Goal: Information Seeking & Learning: Learn about a topic

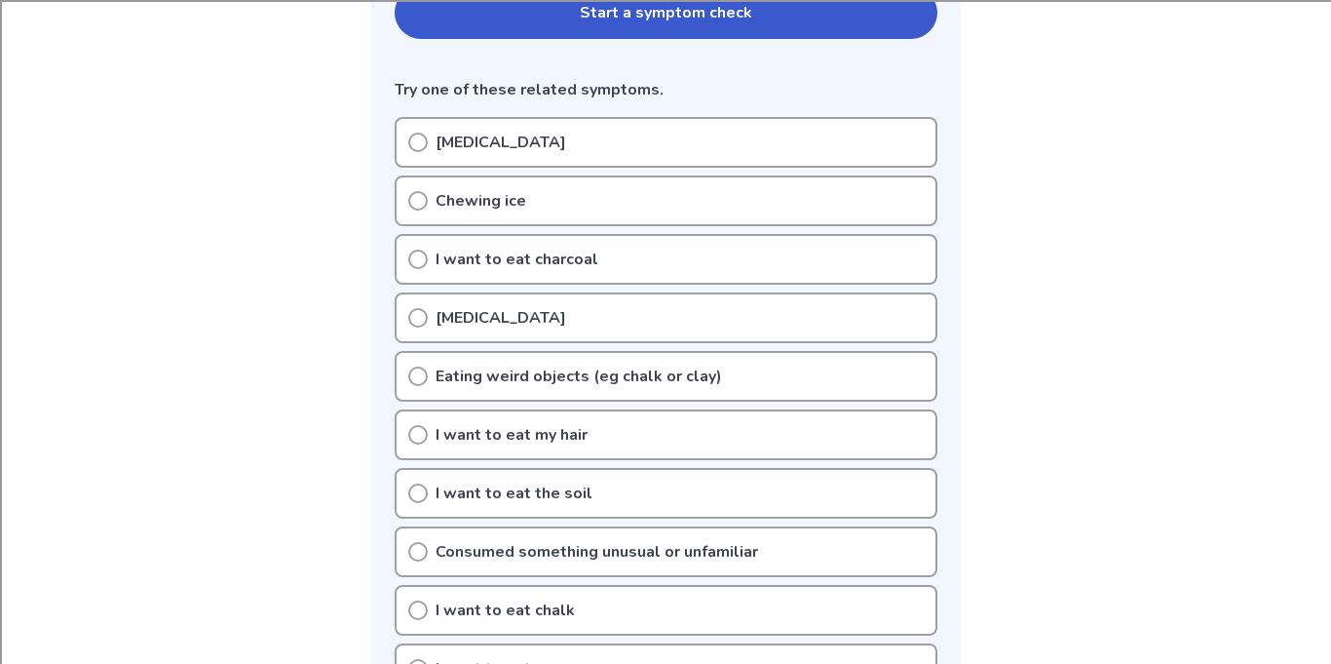
scroll to position [470, 0]
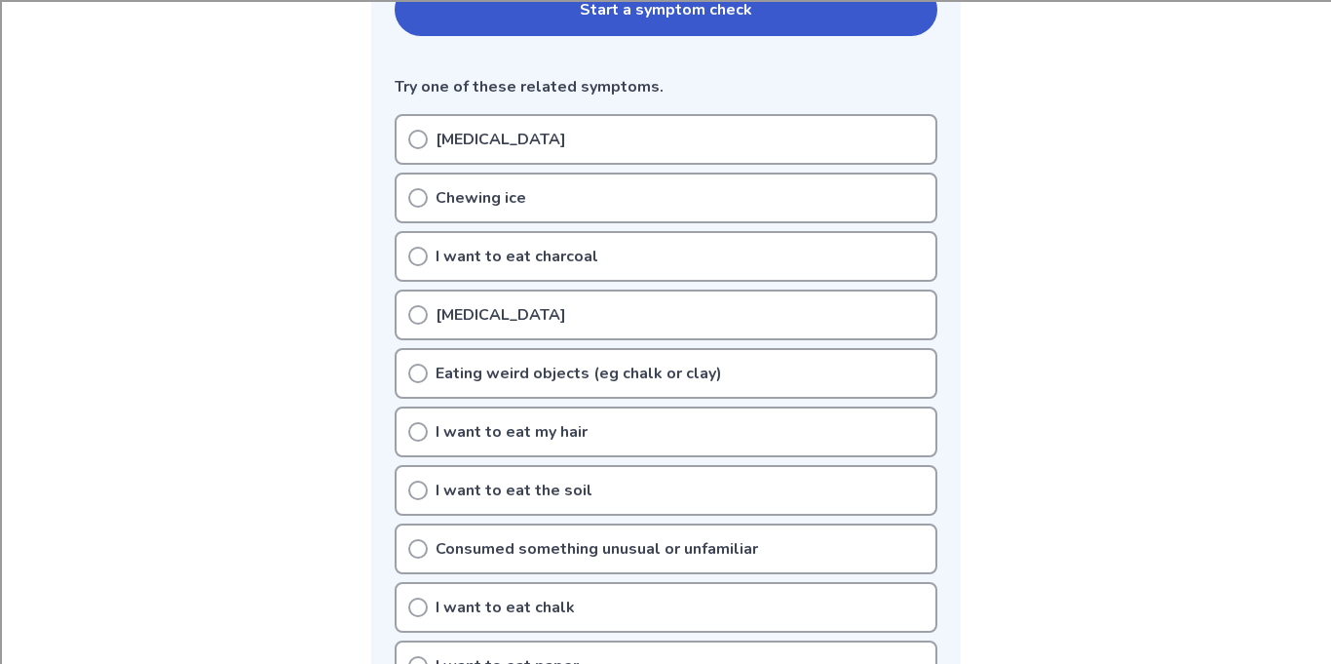
click at [418, 374] on icon at bounding box center [417, 372] width 19 height 19
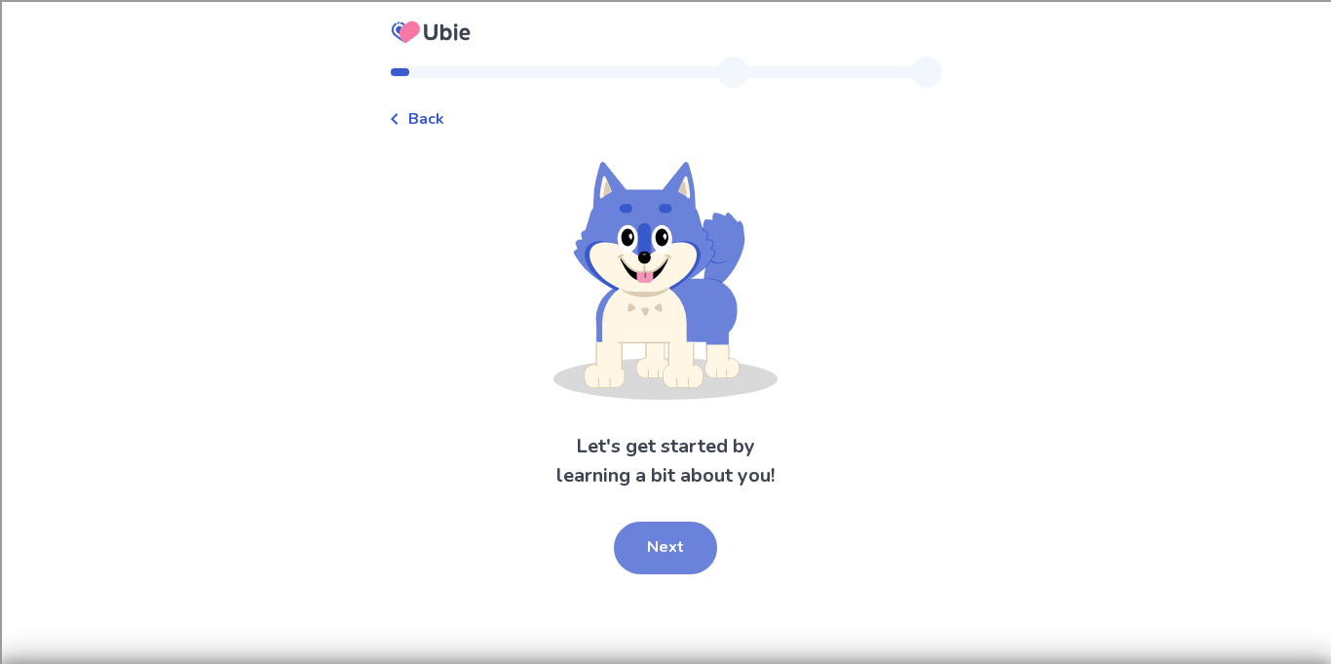
click at [679, 552] on button "Next" at bounding box center [665, 547] width 103 height 53
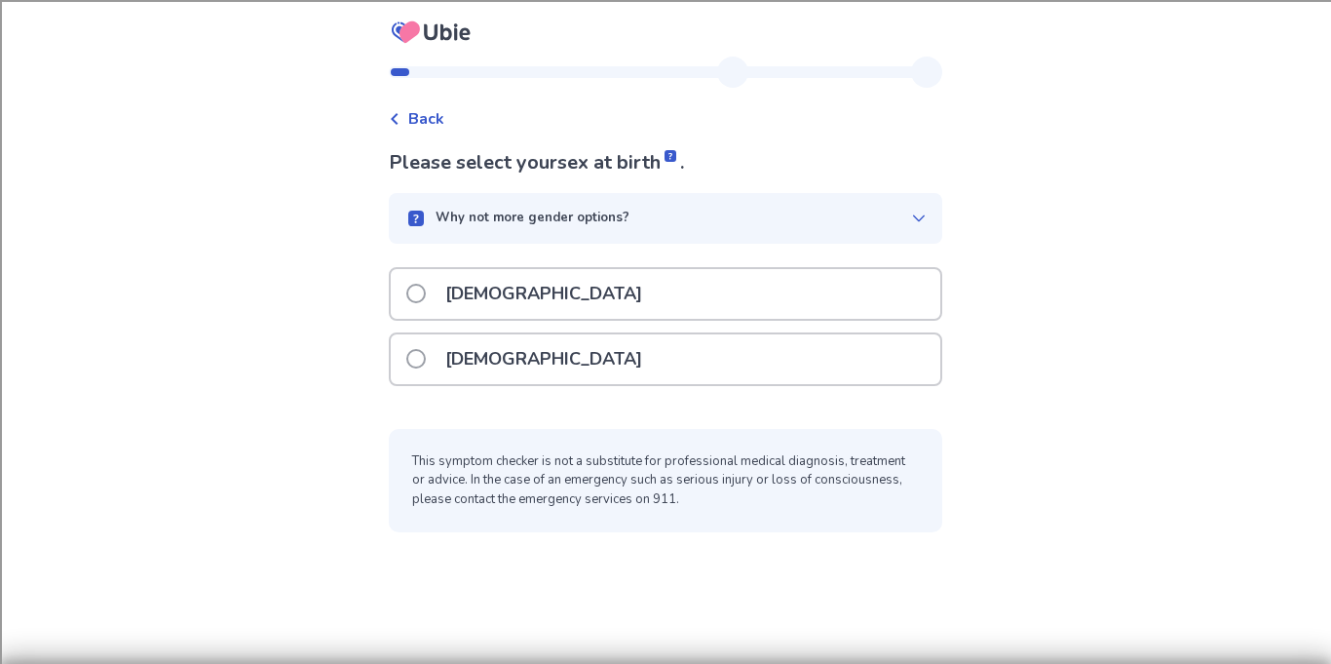
click at [554, 362] on div "Female" at bounding box center [666, 359] width 550 height 50
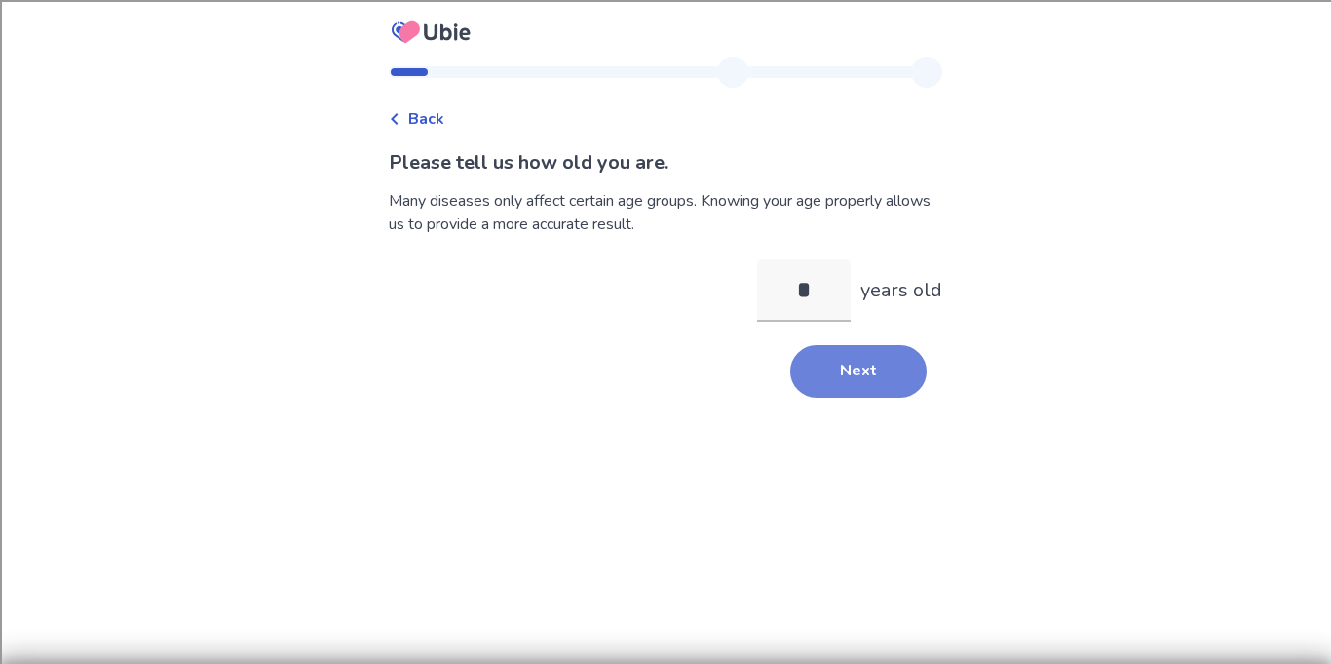
type input "**"
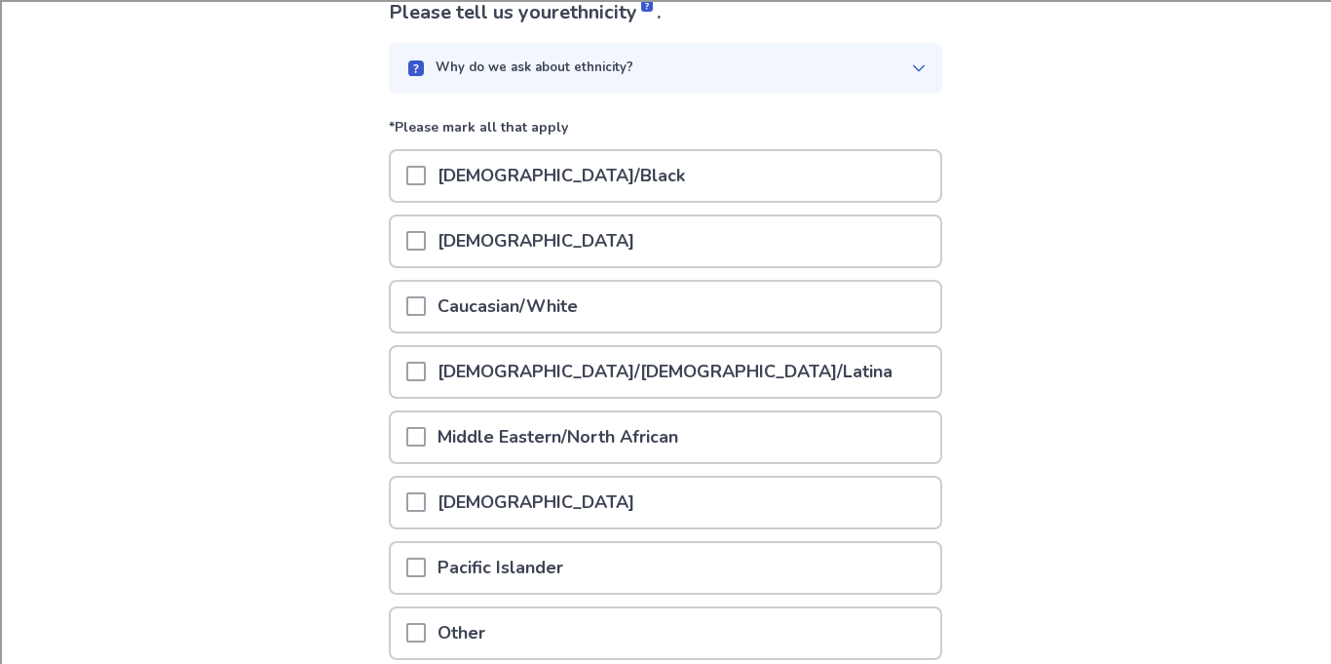
scroll to position [157, 0]
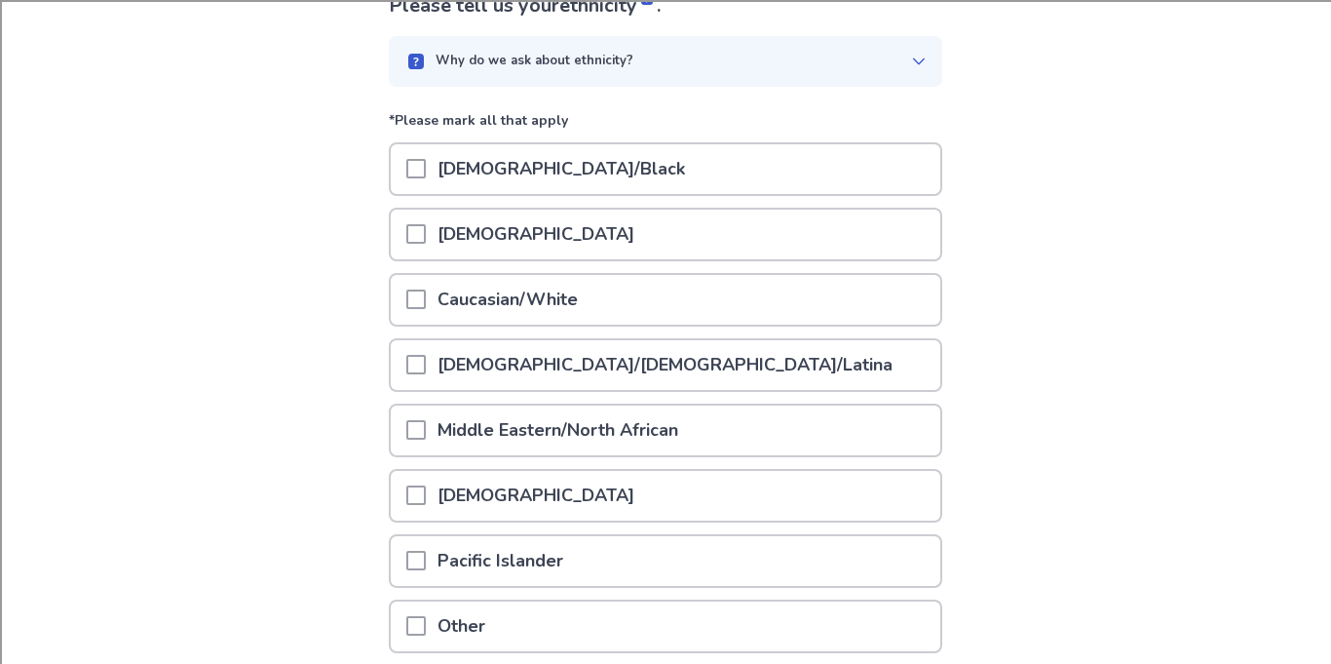
click at [481, 165] on p "African American/Black" at bounding box center [561, 169] width 271 height 50
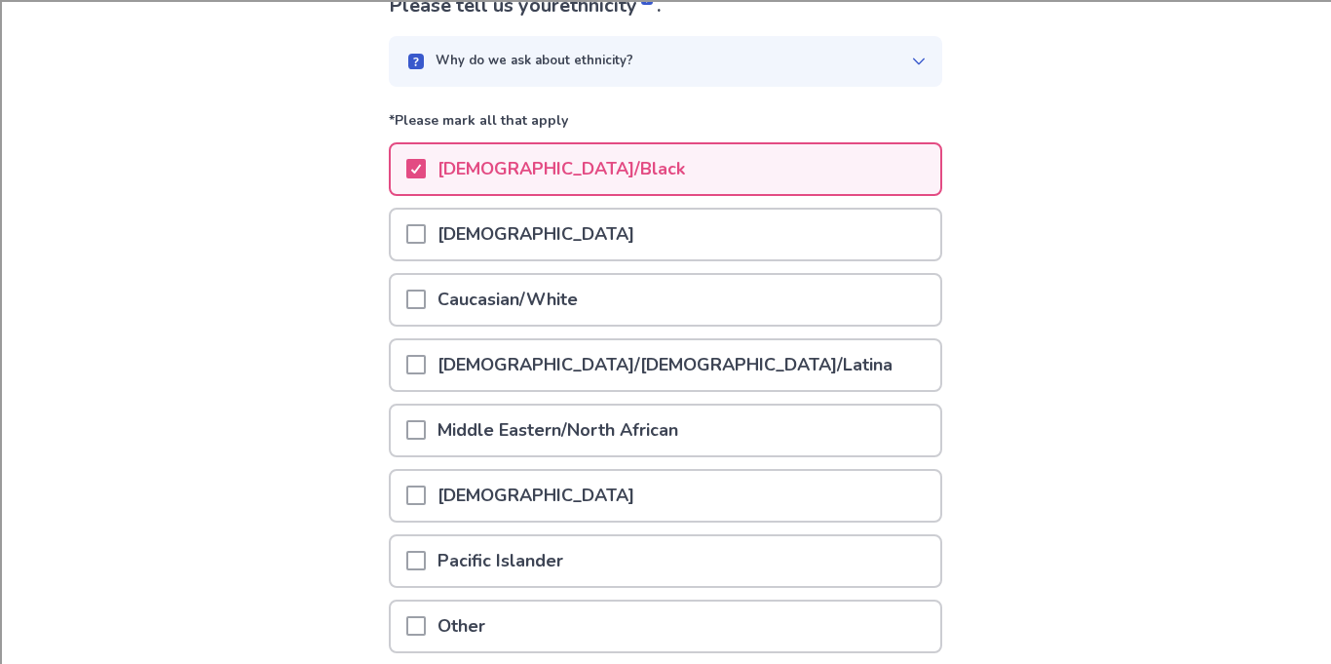
scroll to position [320, 0]
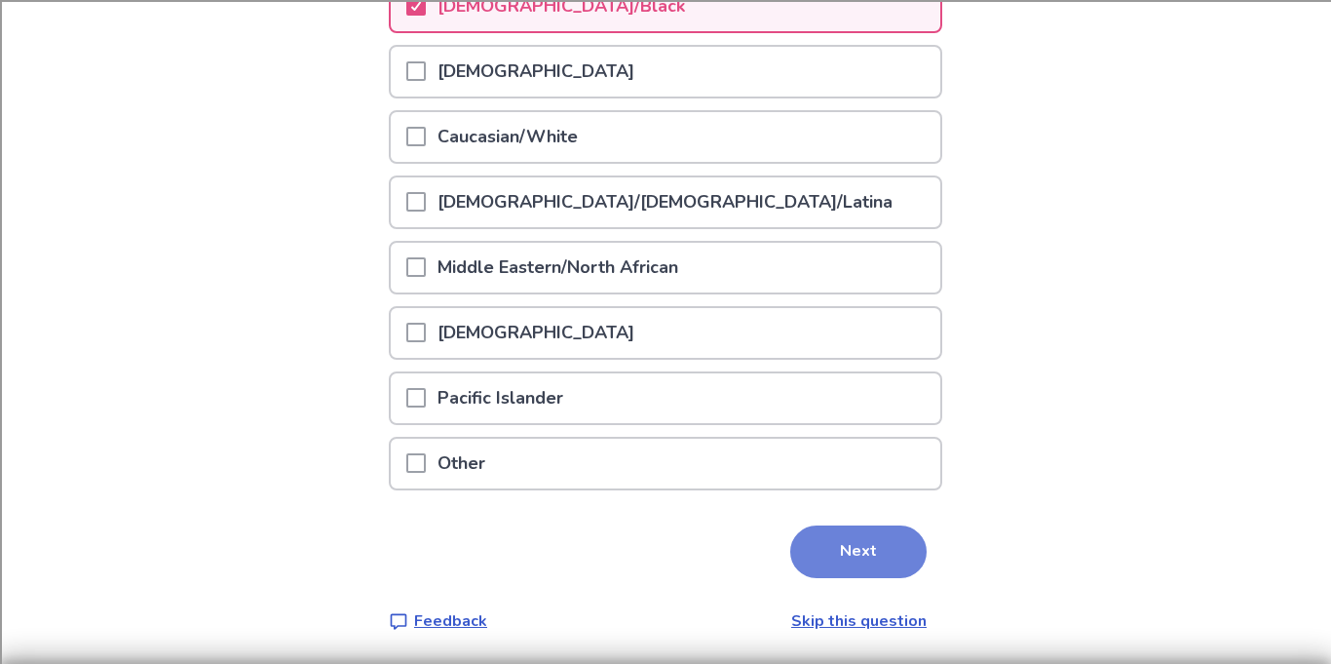
click at [838, 563] on button "Next" at bounding box center [858, 551] width 136 height 53
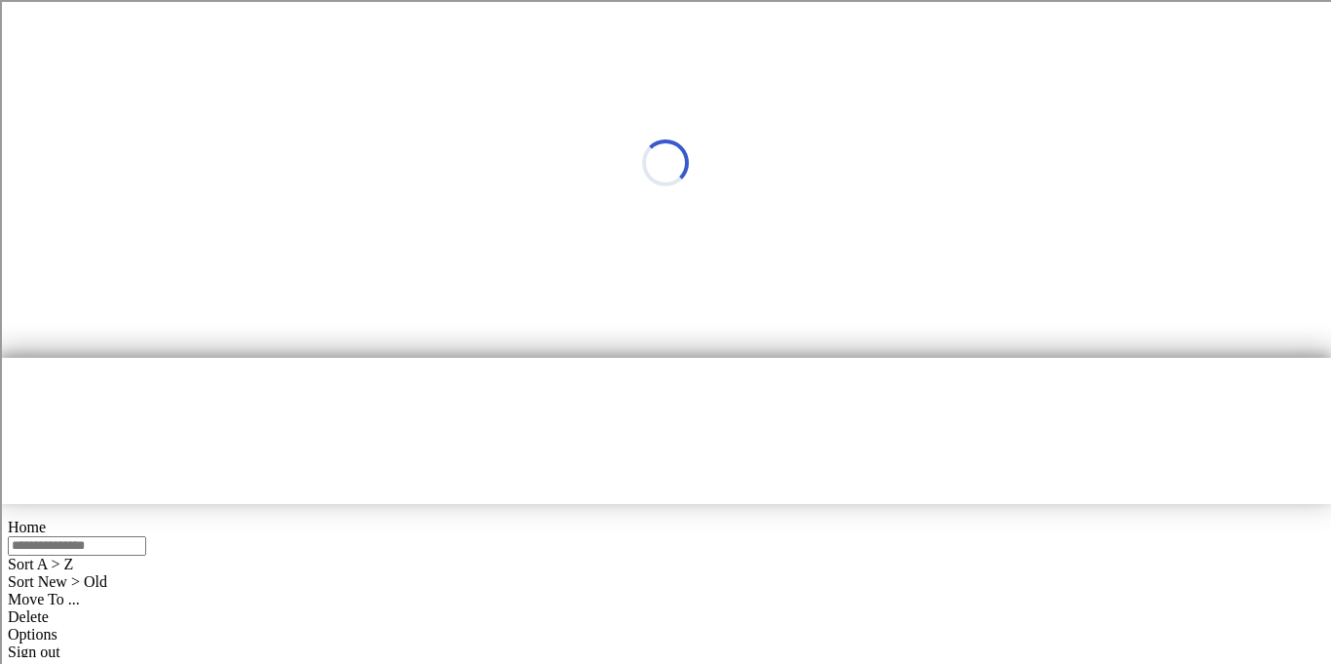
scroll to position [0, 0]
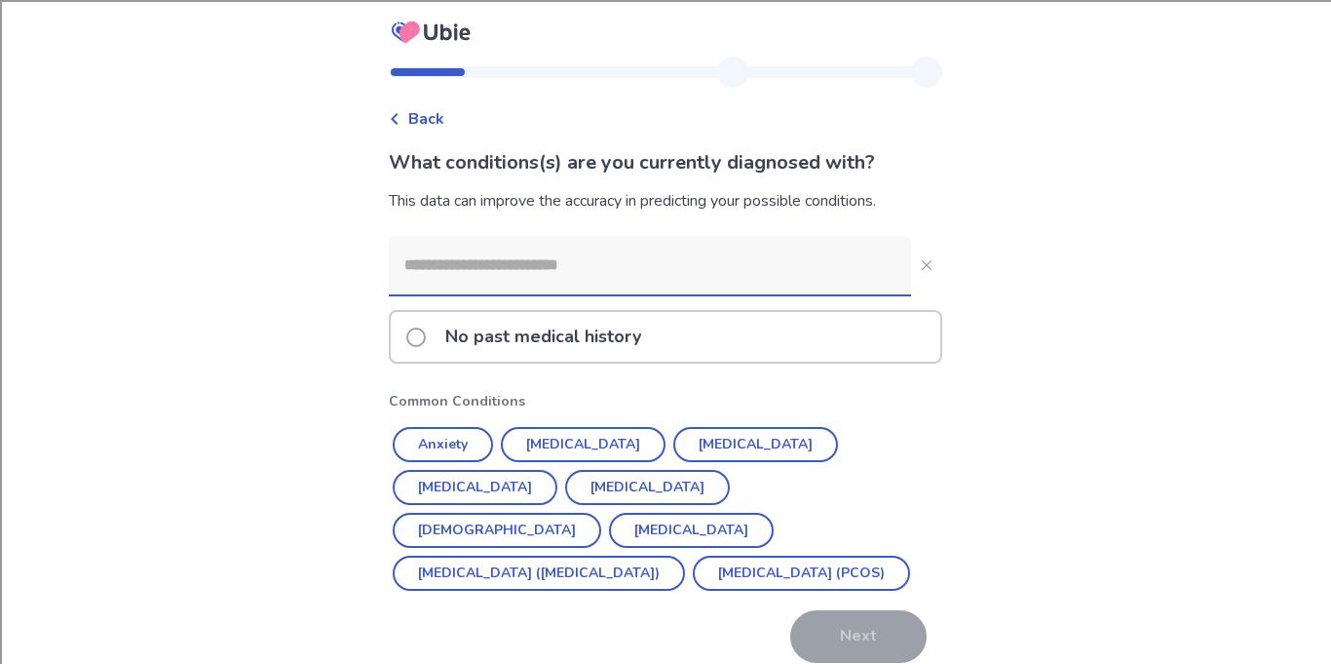
click at [574, 353] on p "No past medical history" at bounding box center [543, 337] width 219 height 50
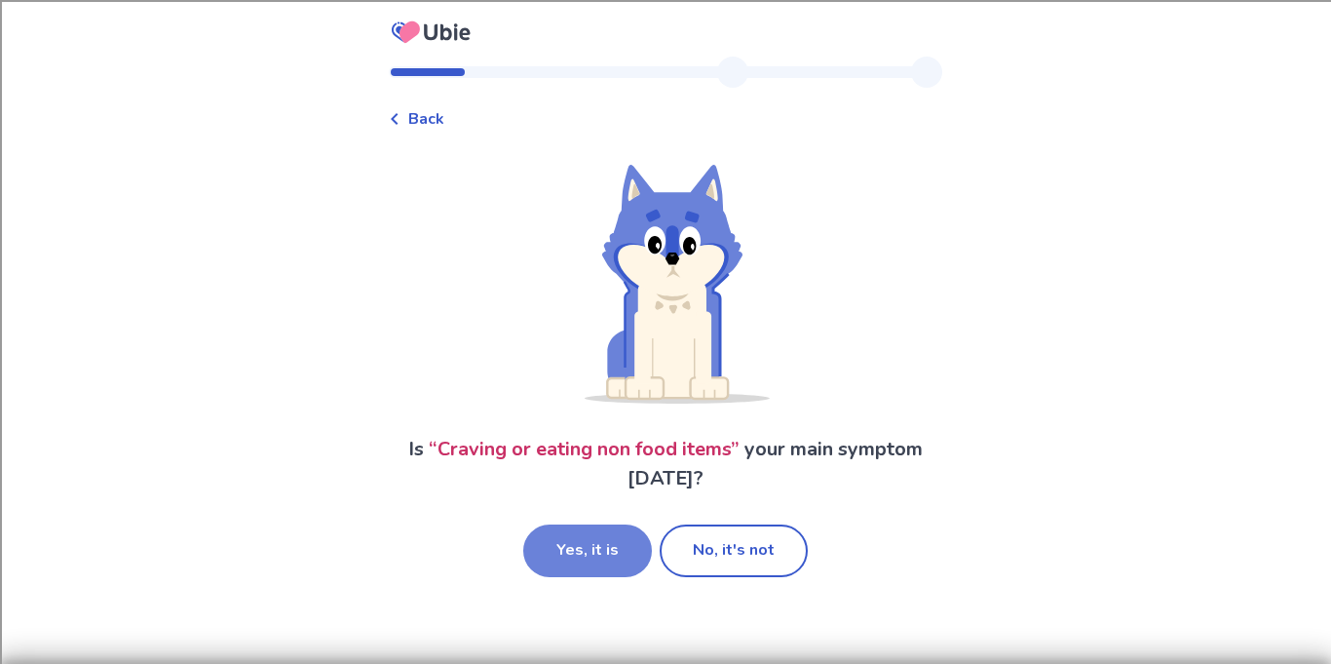
click at [616, 556] on button "Yes, it is" at bounding box center [587, 550] width 129 height 53
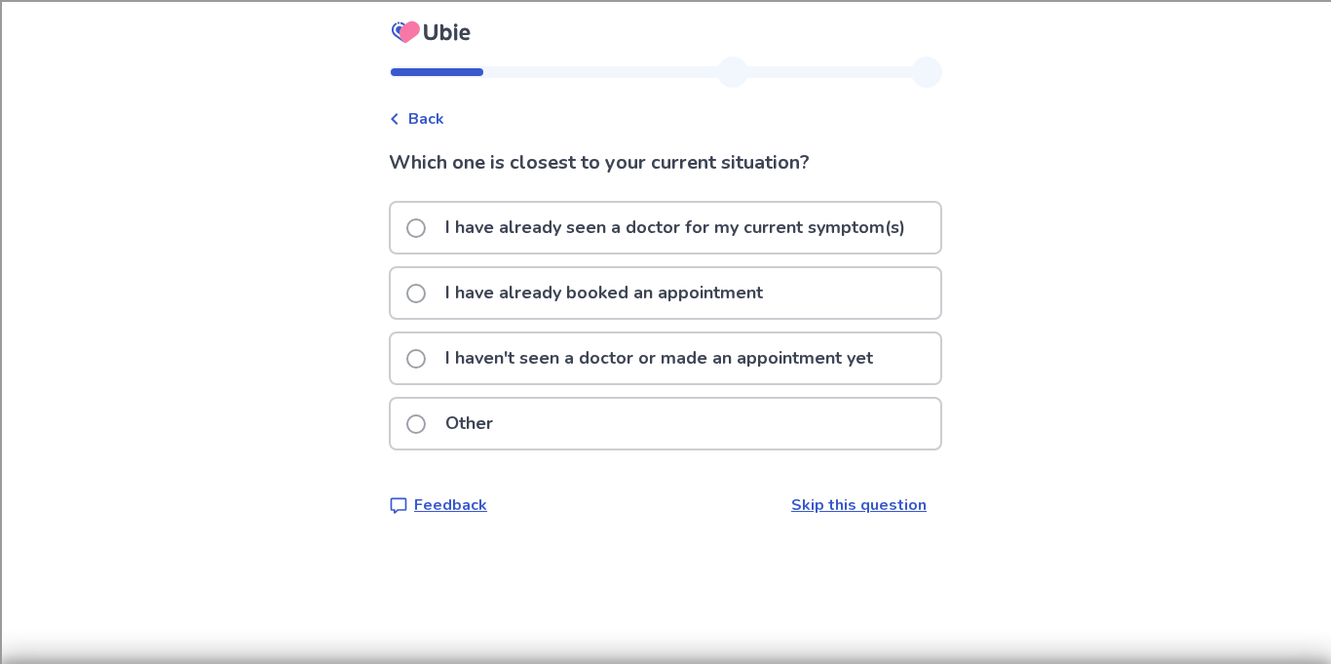
click at [568, 349] on p "I haven't seen a doctor or made an appointment yet" at bounding box center [659, 358] width 451 height 50
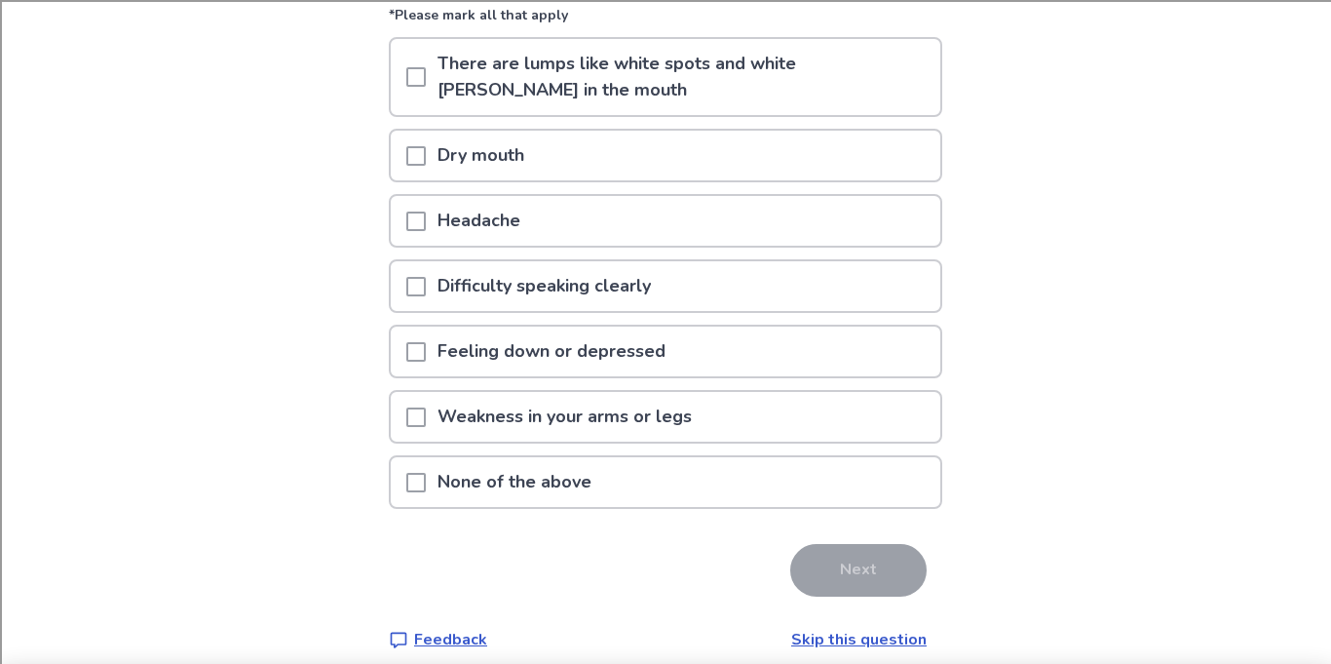
scroll to position [214, 0]
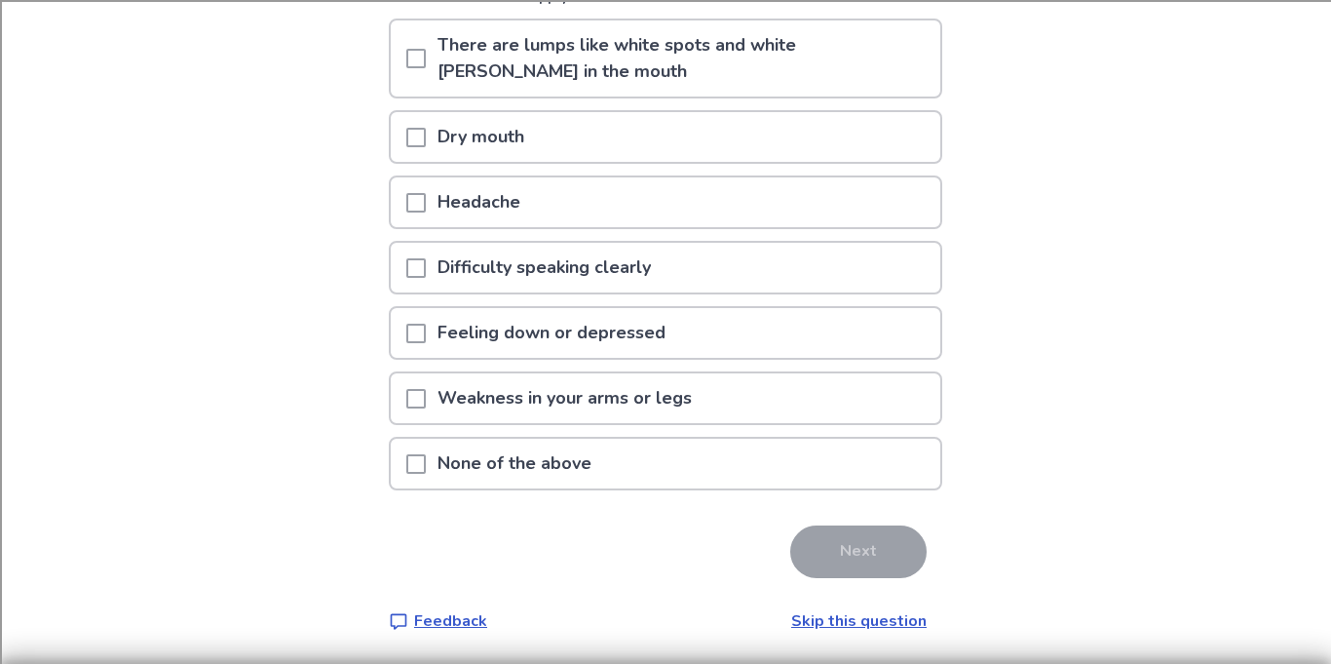
click at [640, 349] on p "Feeling down or depressed" at bounding box center [551, 333] width 251 height 50
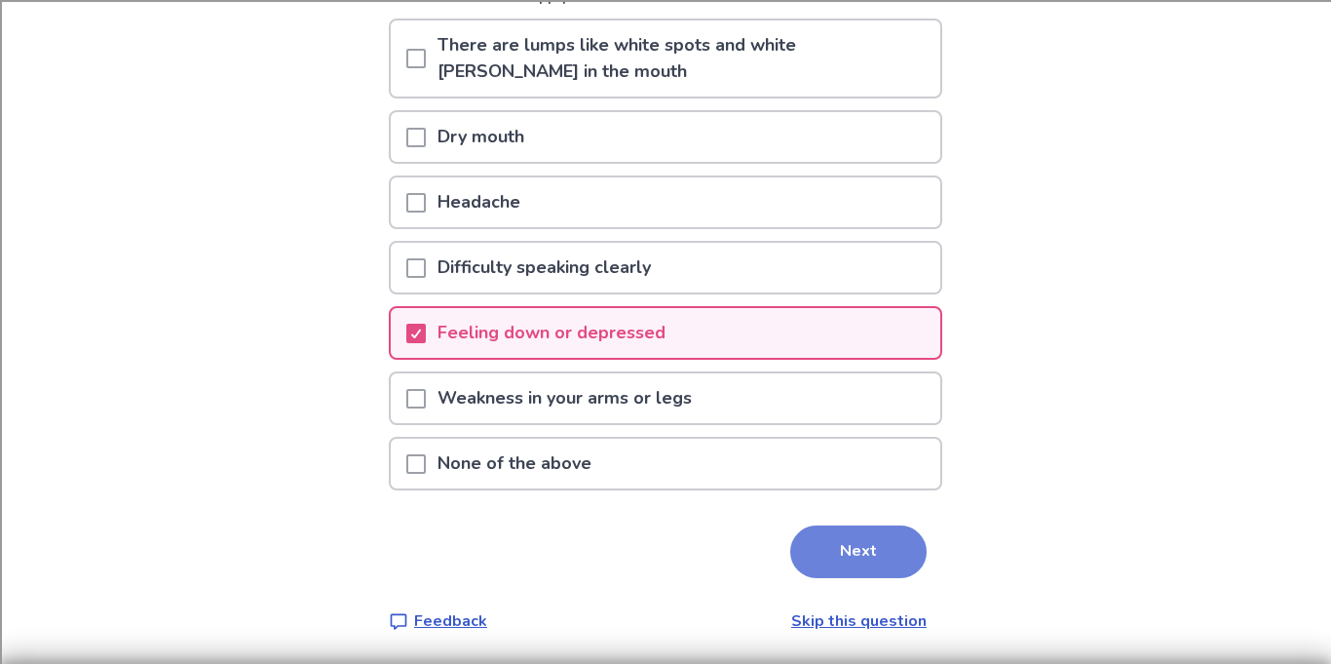
click at [862, 563] on button "Next" at bounding box center [858, 551] width 136 height 53
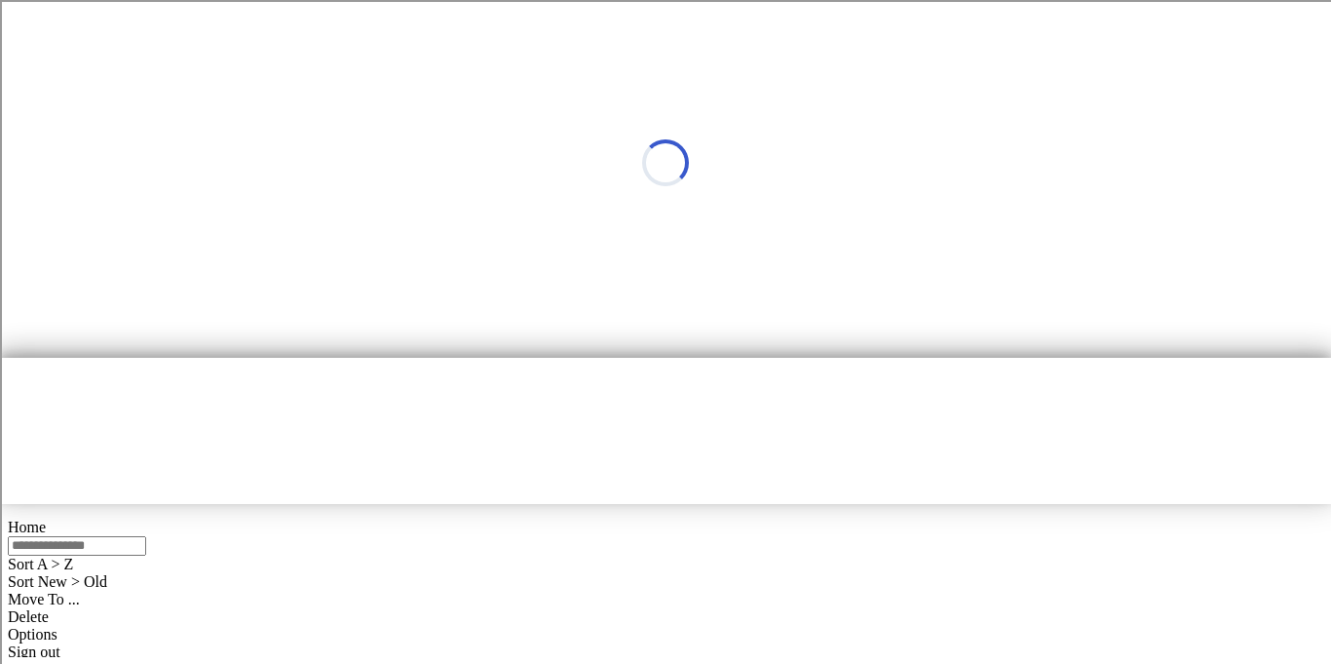
scroll to position [0, 0]
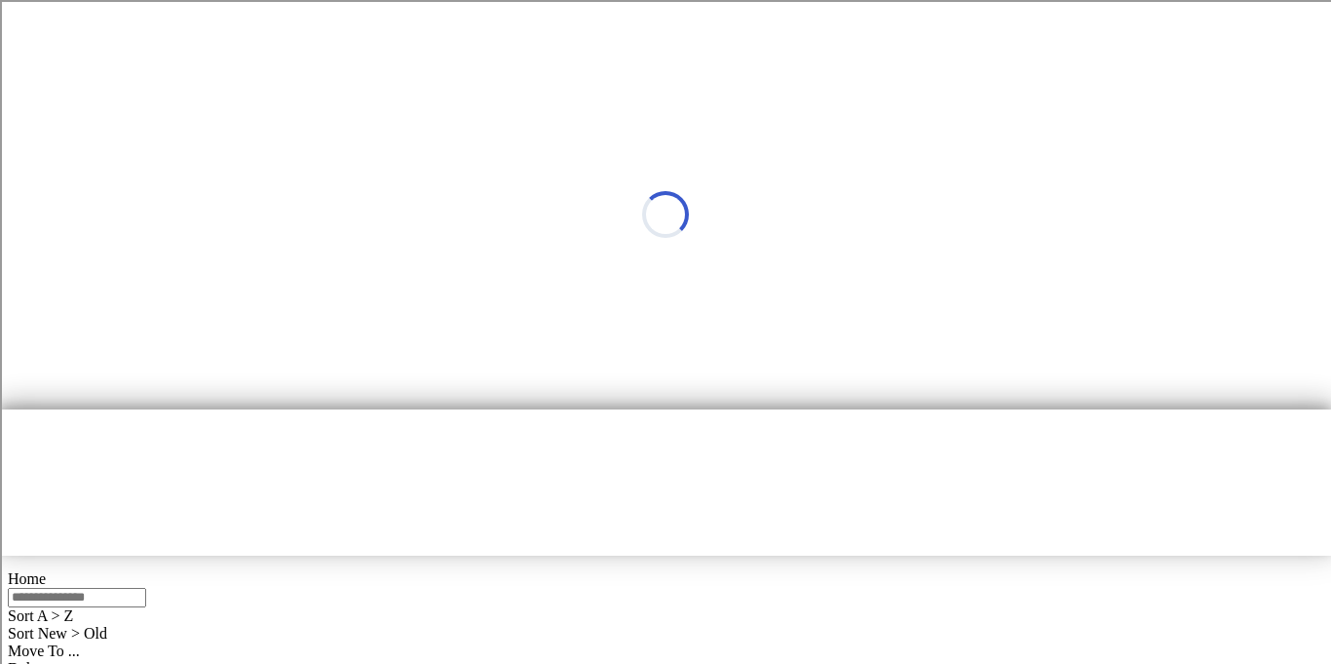
select select "*"
